Goal: Information Seeking & Learning: Learn about a topic

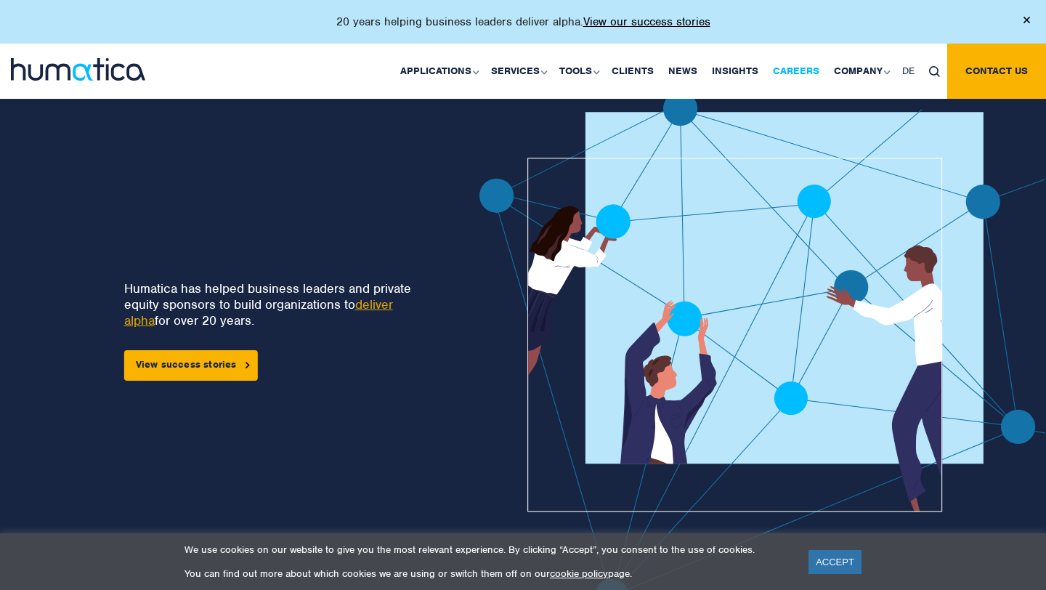
click at [803, 74] on link "Careers" at bounding box center [796, 71] width 61 height 55
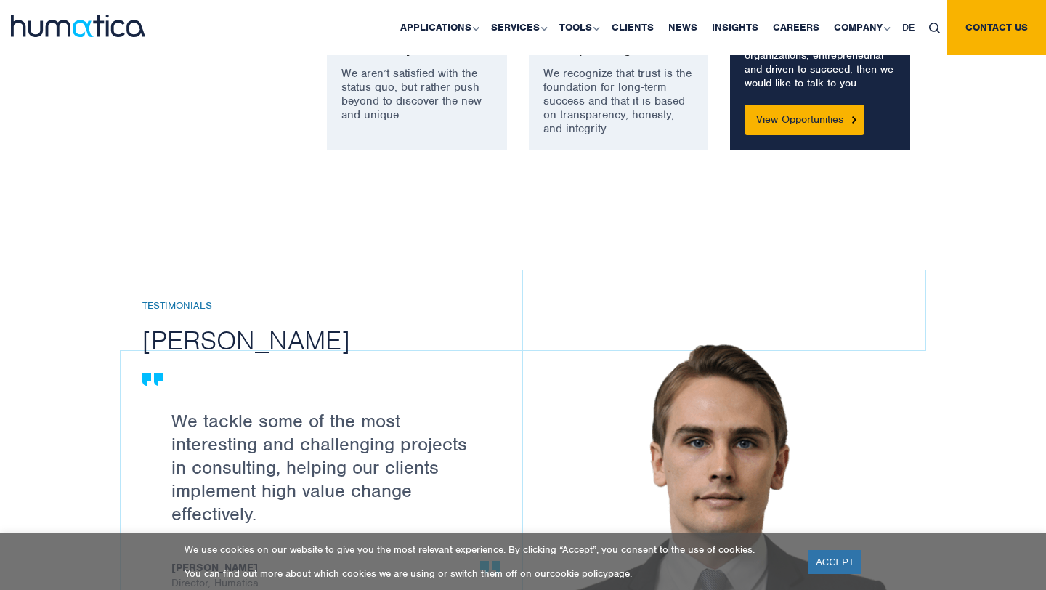
scroll to position [1768, 0]
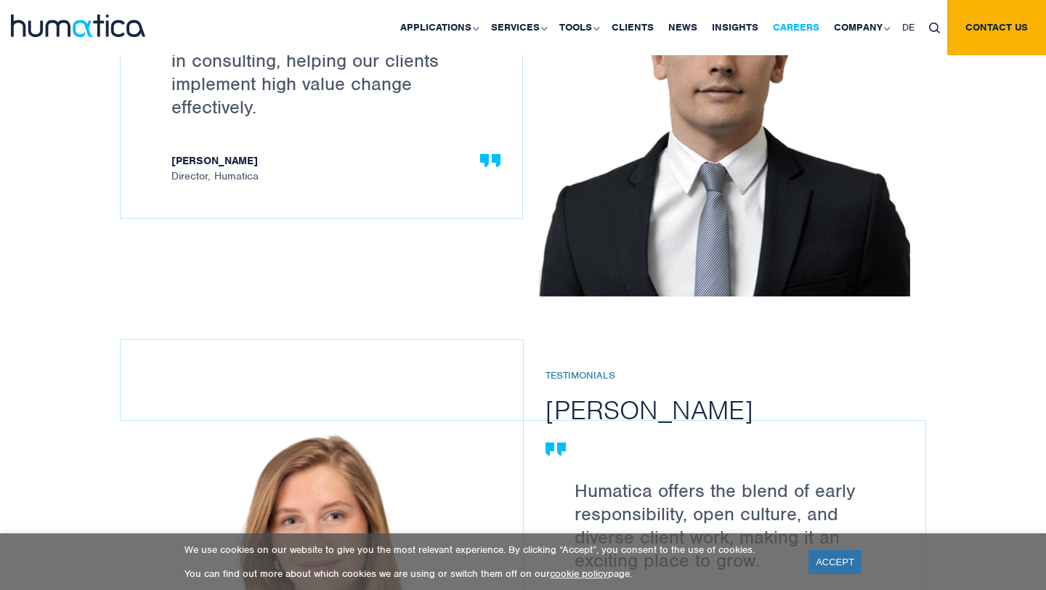
click at [803, 25] on link "Careers" at bounding box center [796, 27] width 61 height 55
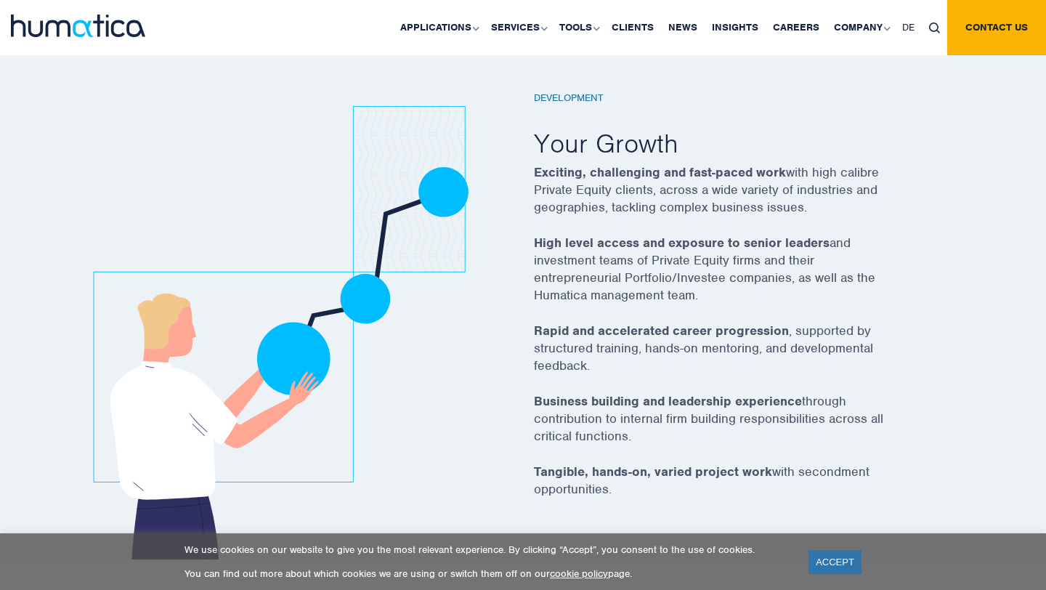
scroll to position [2747, 0]
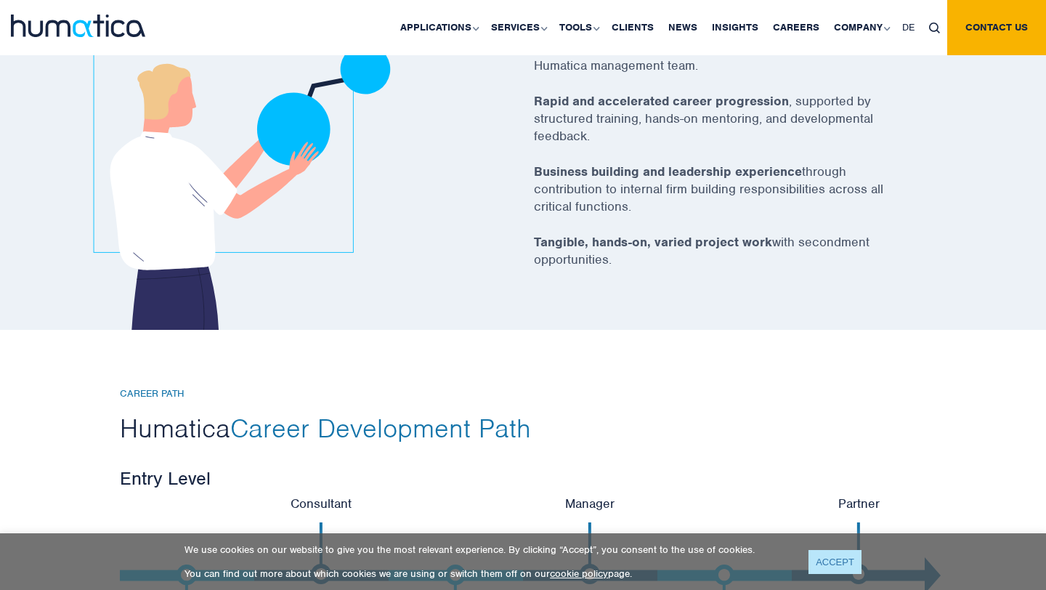
click at [839, 562] on link "ACCEPT" at bounding box center [835, 562] width 53 height 24
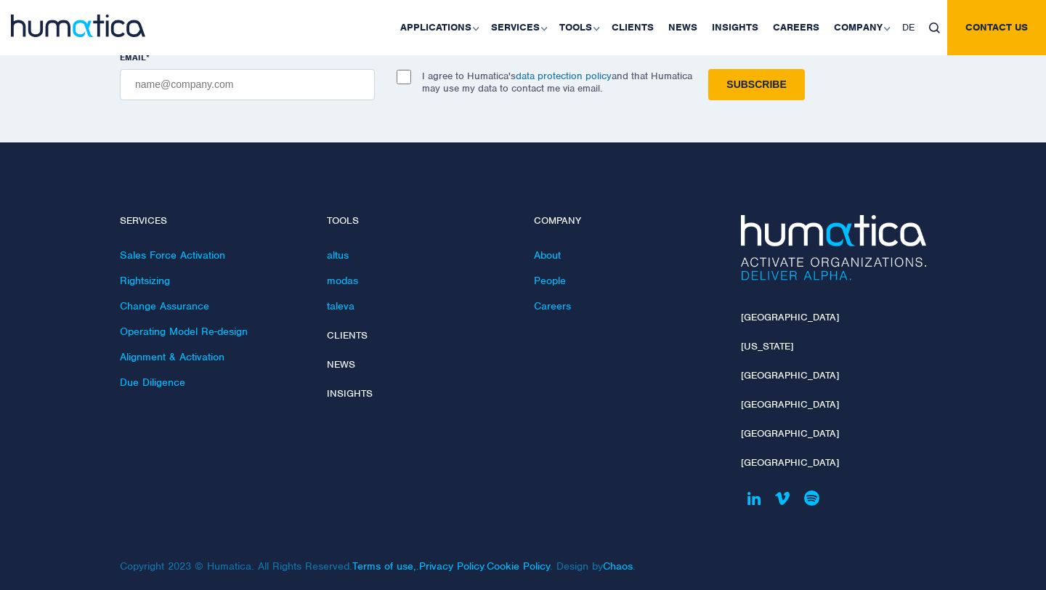
scroll to position [5221, 0]
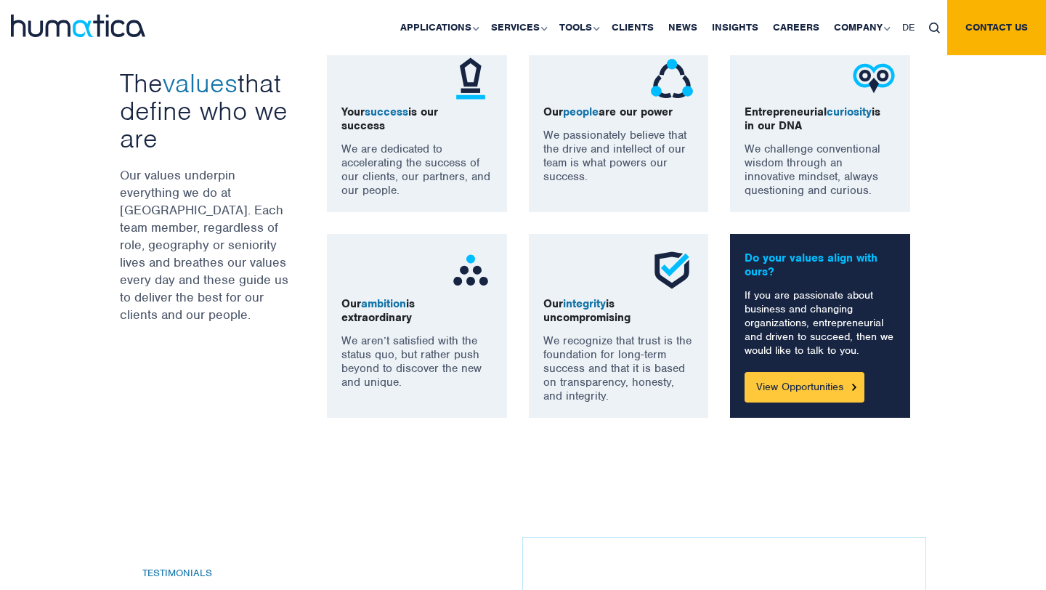
click at [831, 392] on link "View Opportunities" at bounding box center [805, 387] width 120 height 31
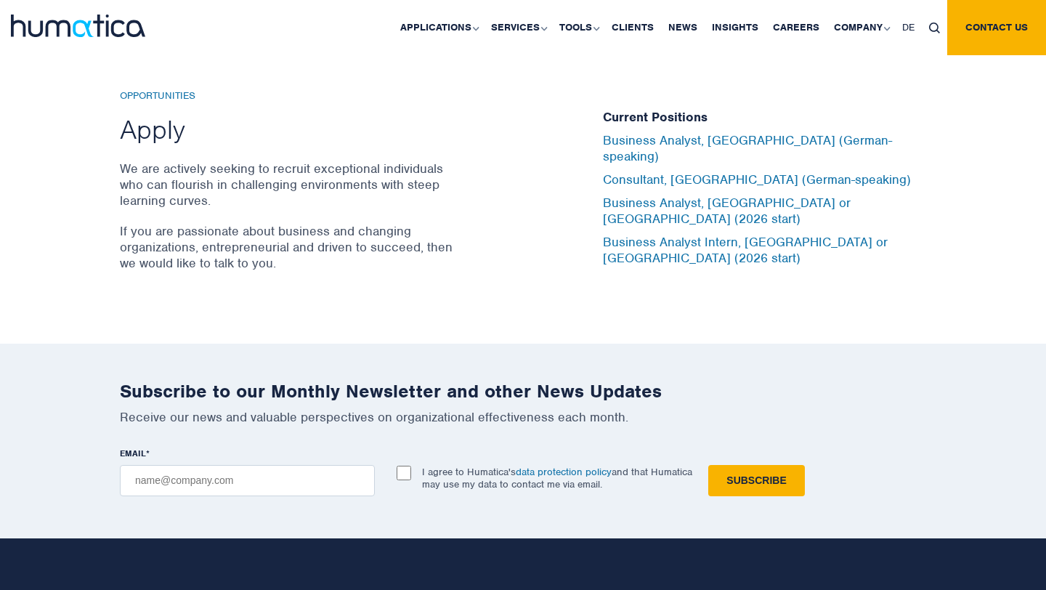
scroll to position [4815, 0]
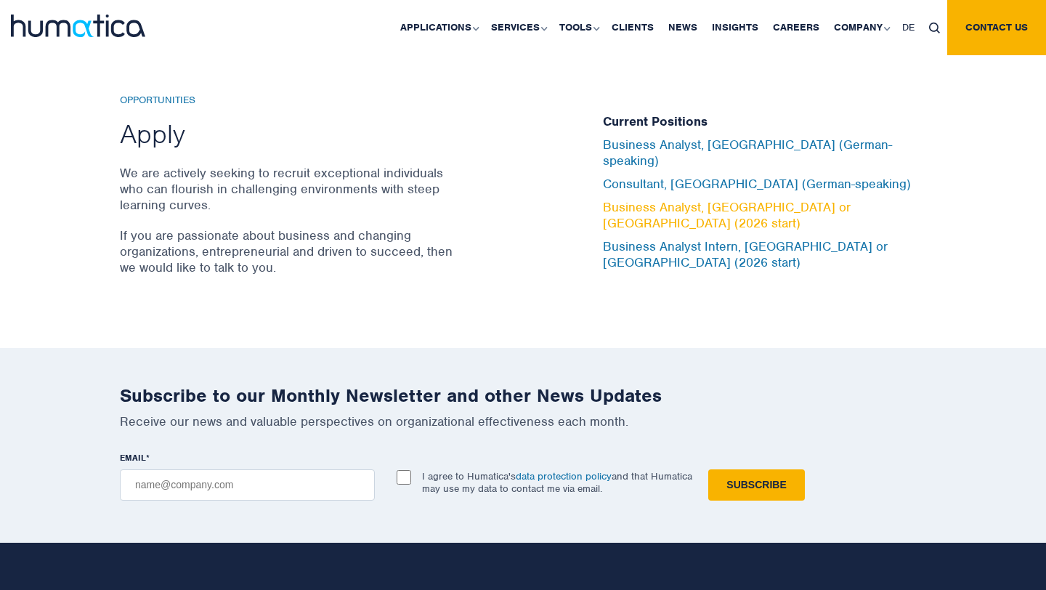
click at [728, 209] on link "Business Analyst, [GEOGRAPHIC_DATA] or [GEOGRAPHIC_DATA] (2026 start)" at bounding box center [727, 215] width 248 height 32
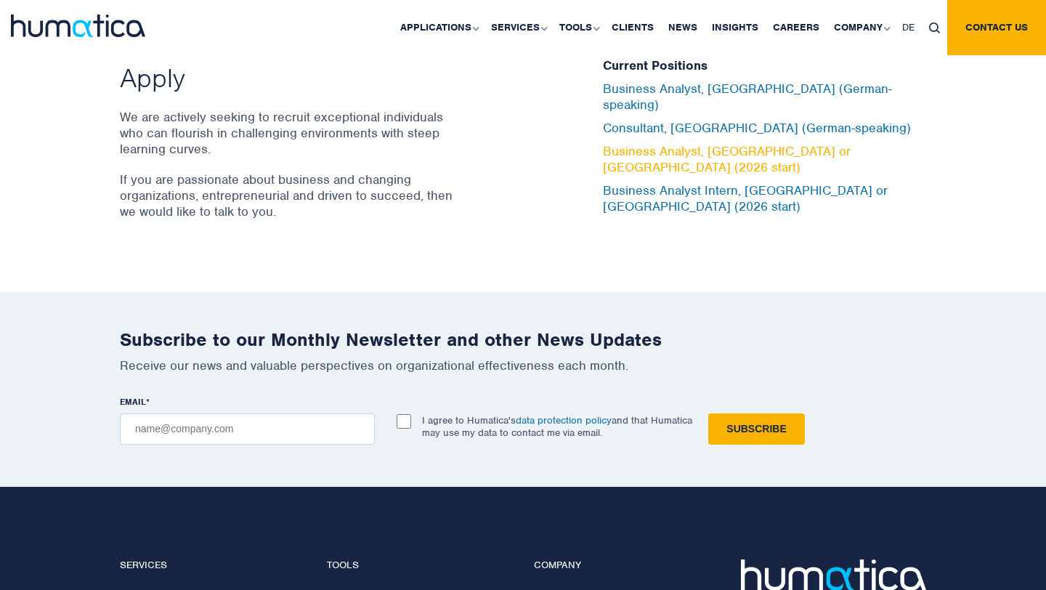
scroll to position [4875, 0]
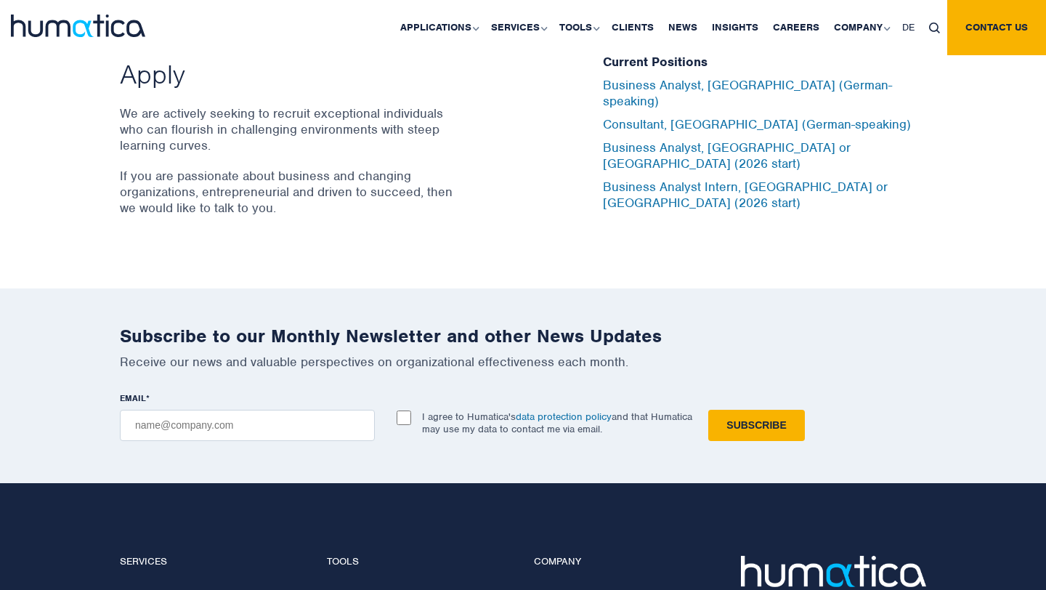
click at [533, 307] on div "Subscribe to our Monthly Newsletter and other News Updates Receive our news and…" at bounding box center [523, 385] width 1046 height 194
click at [574, 260] on div "Opportunities Apply We are actively seeking to recruit exceptional individuals …" at bounding box center [523, 133] width 1046 height 312
click at [945, 71] on div "Opportunities Apply We are actively seeking to recruit exceptional individuals …" at bounding box center [523, 133] width 1046 height 312
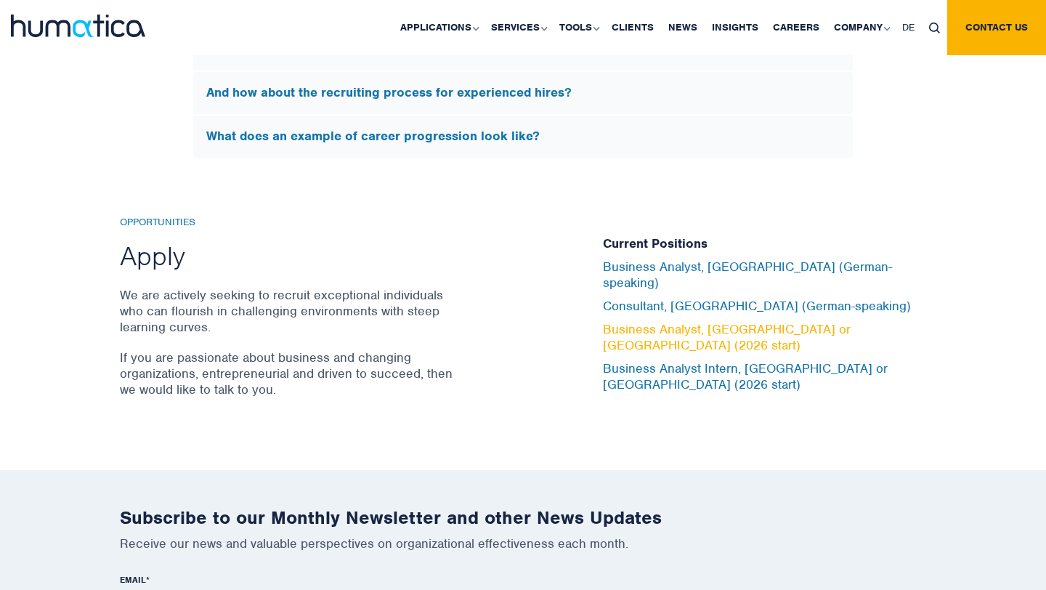
scroll to position [4692, 0]
click at [714, 326] on link "Business Analyst, [GEOGRAPHIC_DATA] or [GEOGRAPHIC_DATA] (2026 start)" at bounding box center [727, 338] width 248 height 32
